Goal: Task Accomplishment & Management: Complete application form

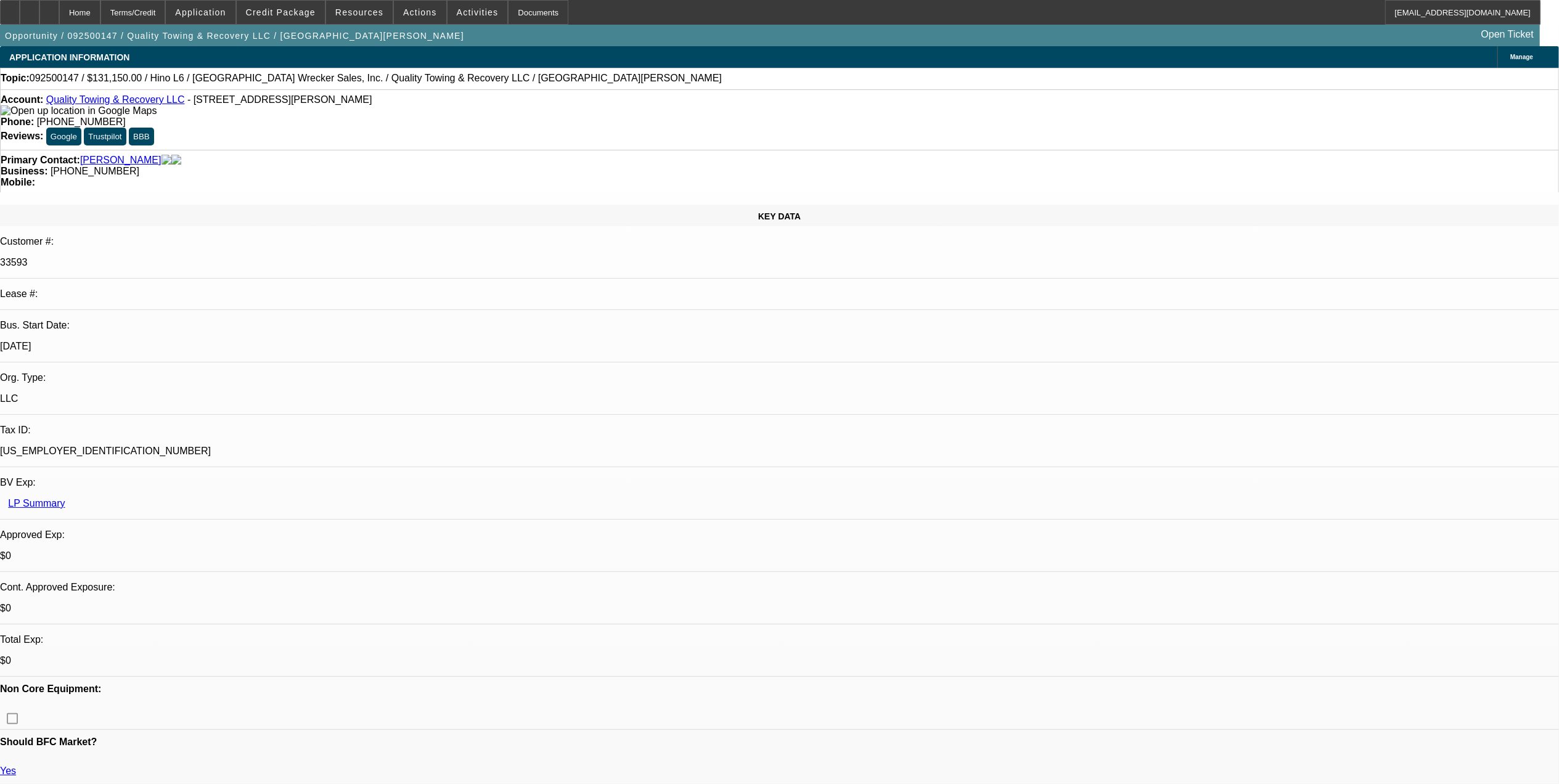
select select "0"
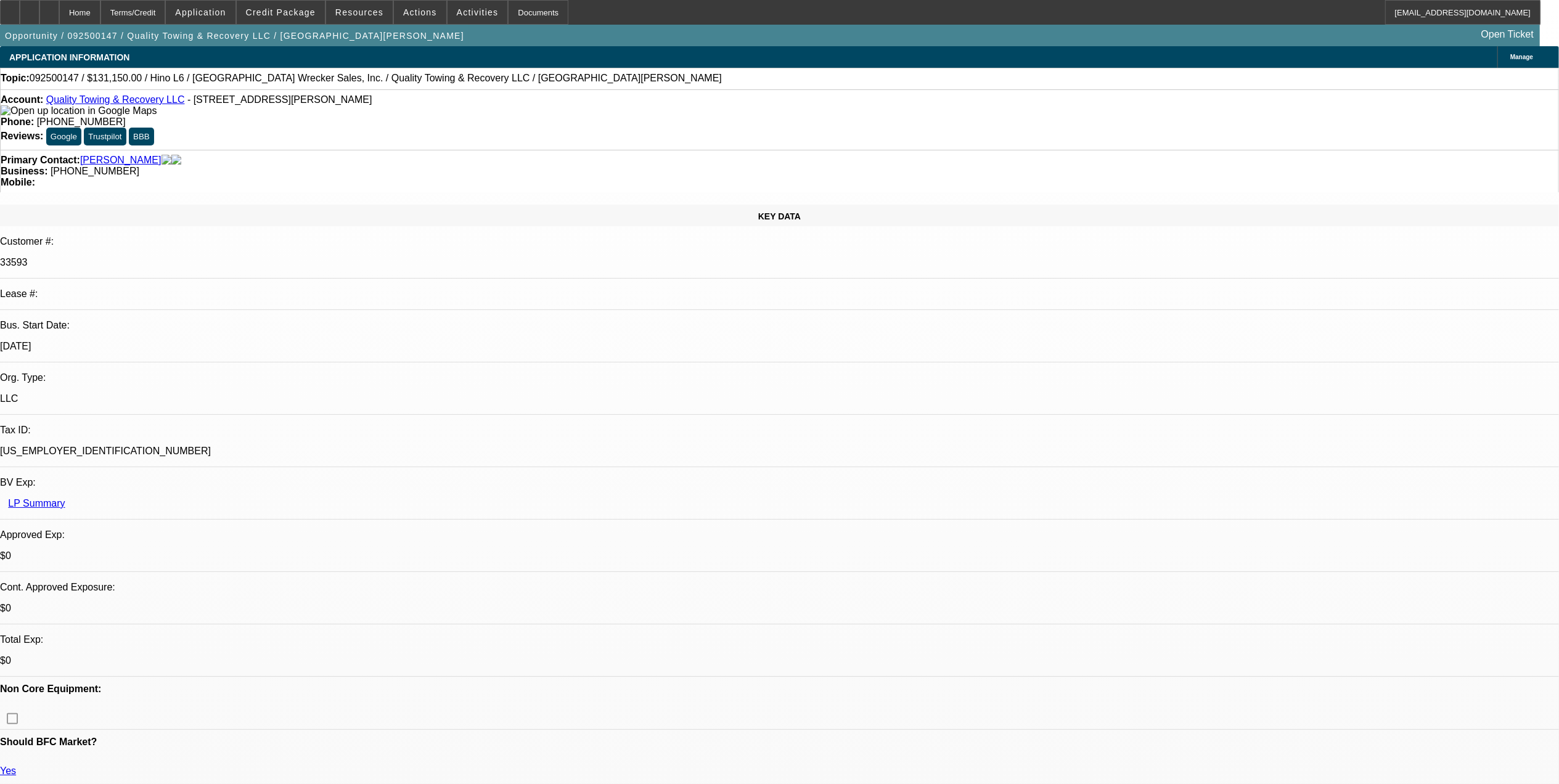
select select "0"
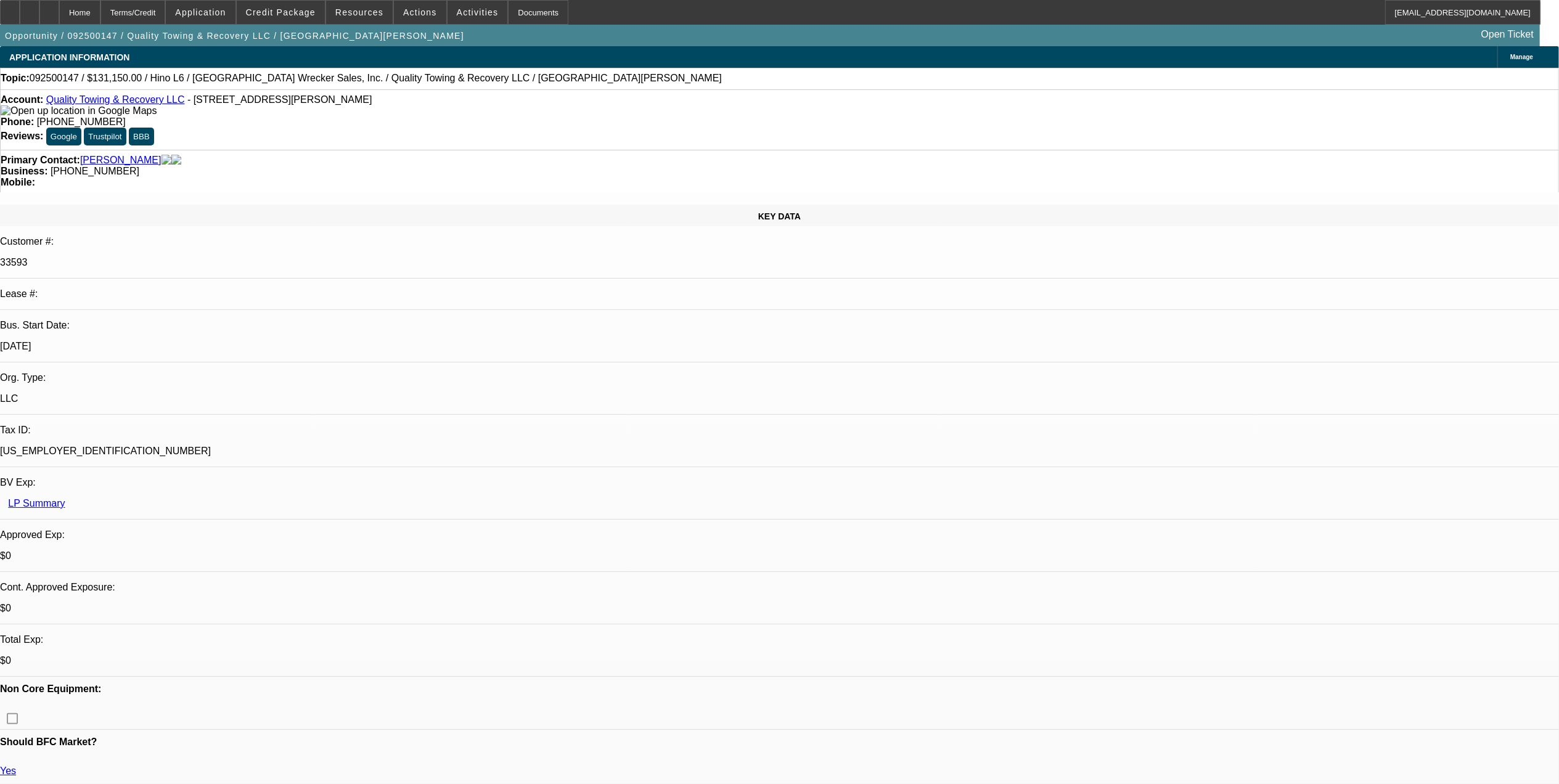
select select "0"
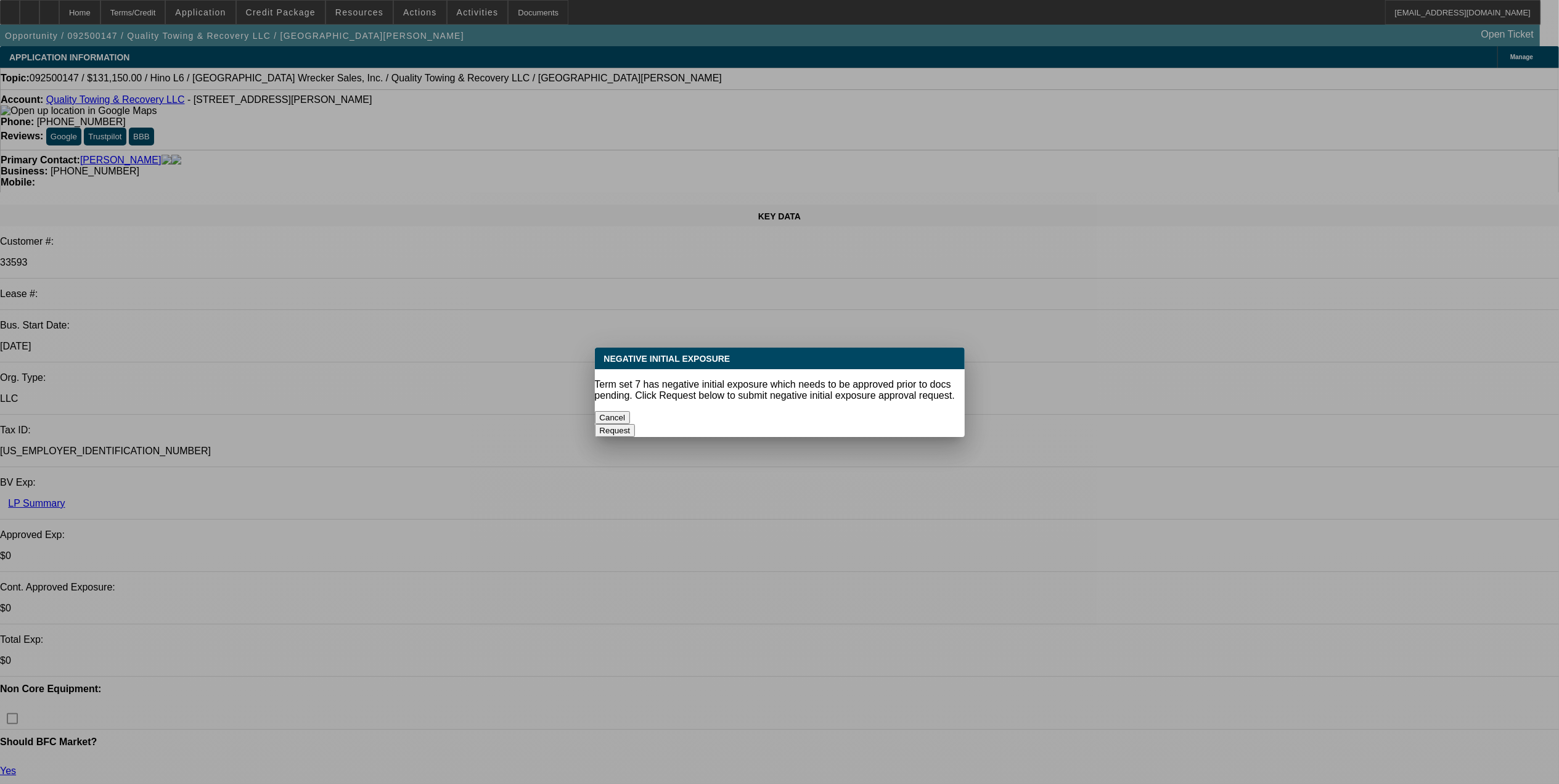
select select "1"
select select "2"
select select "6"
select select "1"
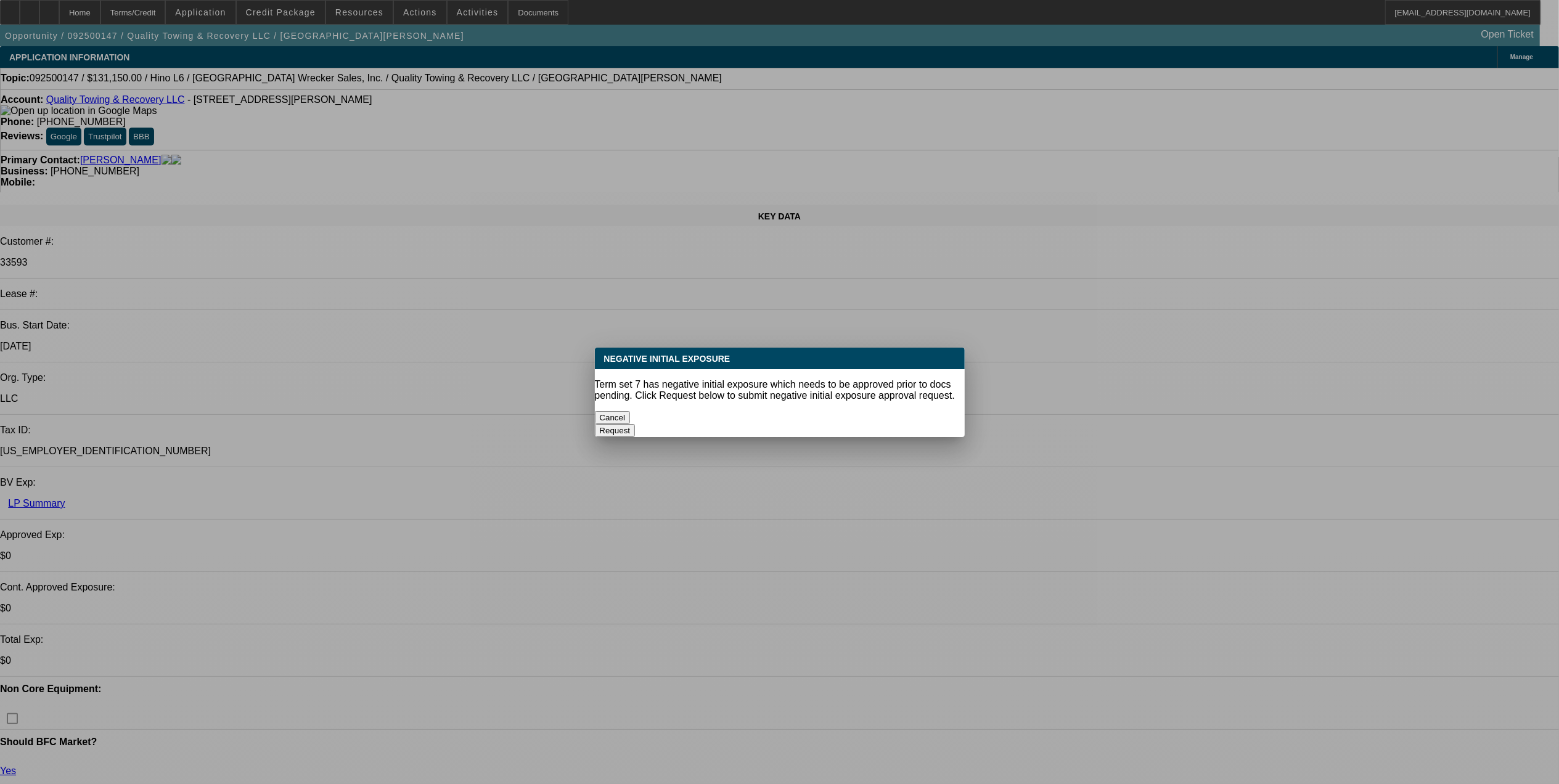
select select "6"
select select "1"
select select "6"
select select "1"
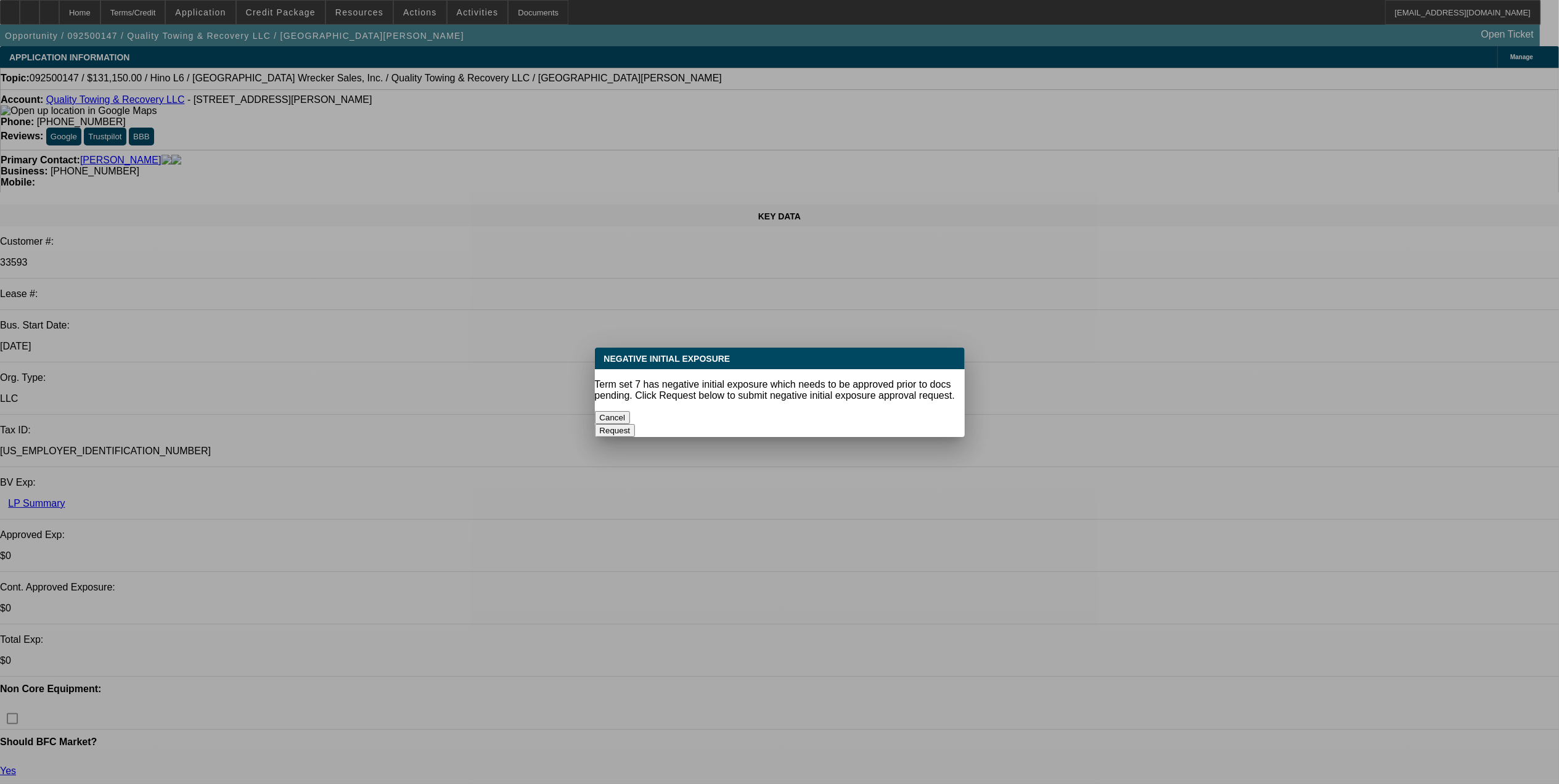
select select "1"
select select "6"
click at [631, 411] on button "Cancel" at bounding box center [613, 418] width 36 height 13
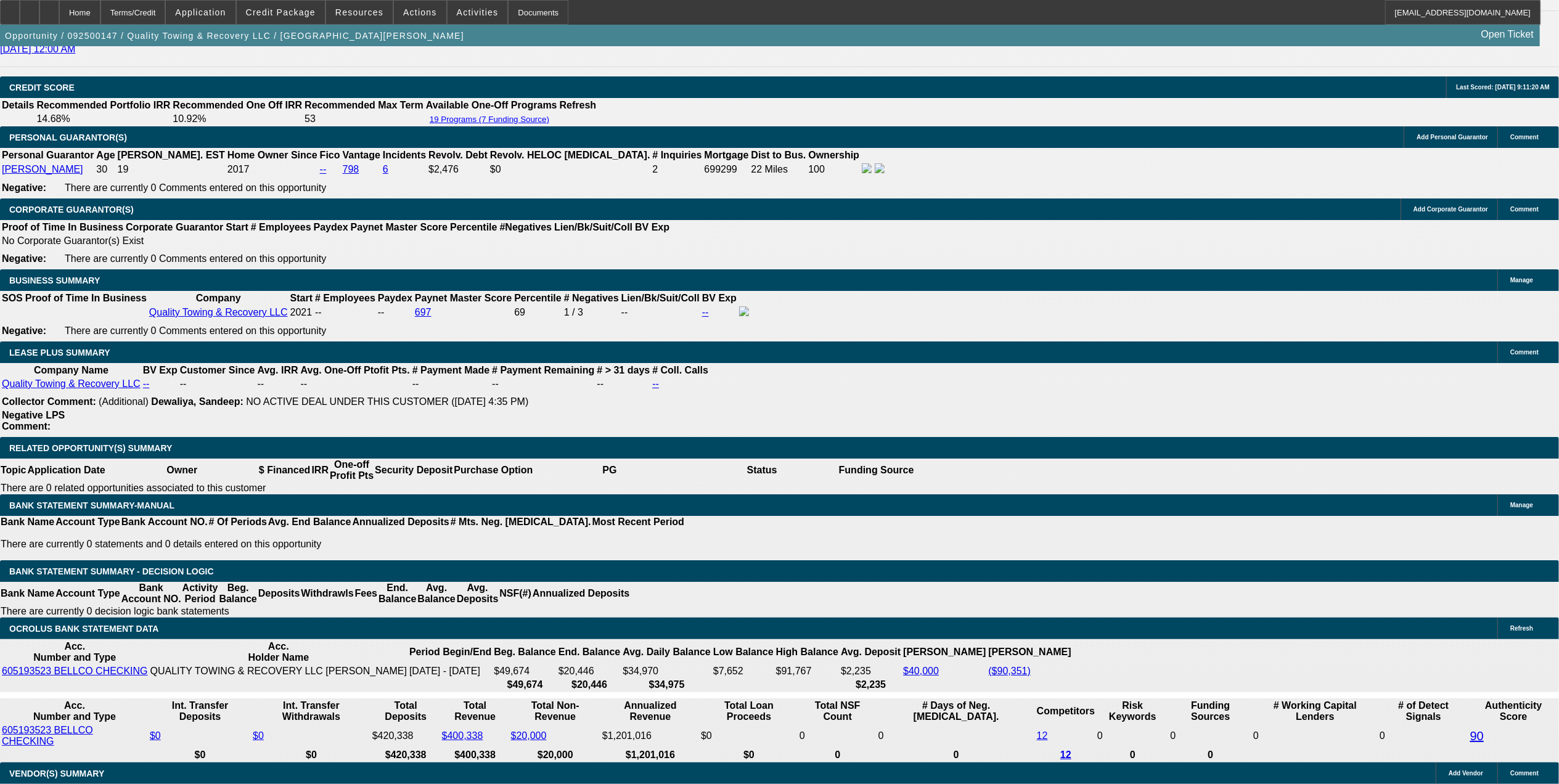
scroll to position [1863, 0]
